Goal: Task Accomplishment & Management: Manage account settings

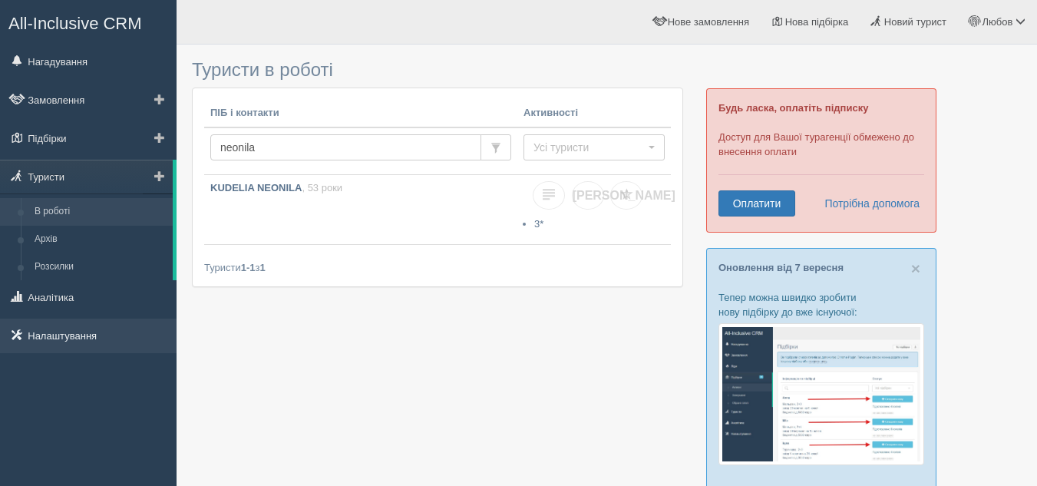
click at [76, 328] on link "Налаштування" at bounding box center [88, 336] width 177 height 34
